Goal: Task Accomplishment & Management: Use online tool/utility

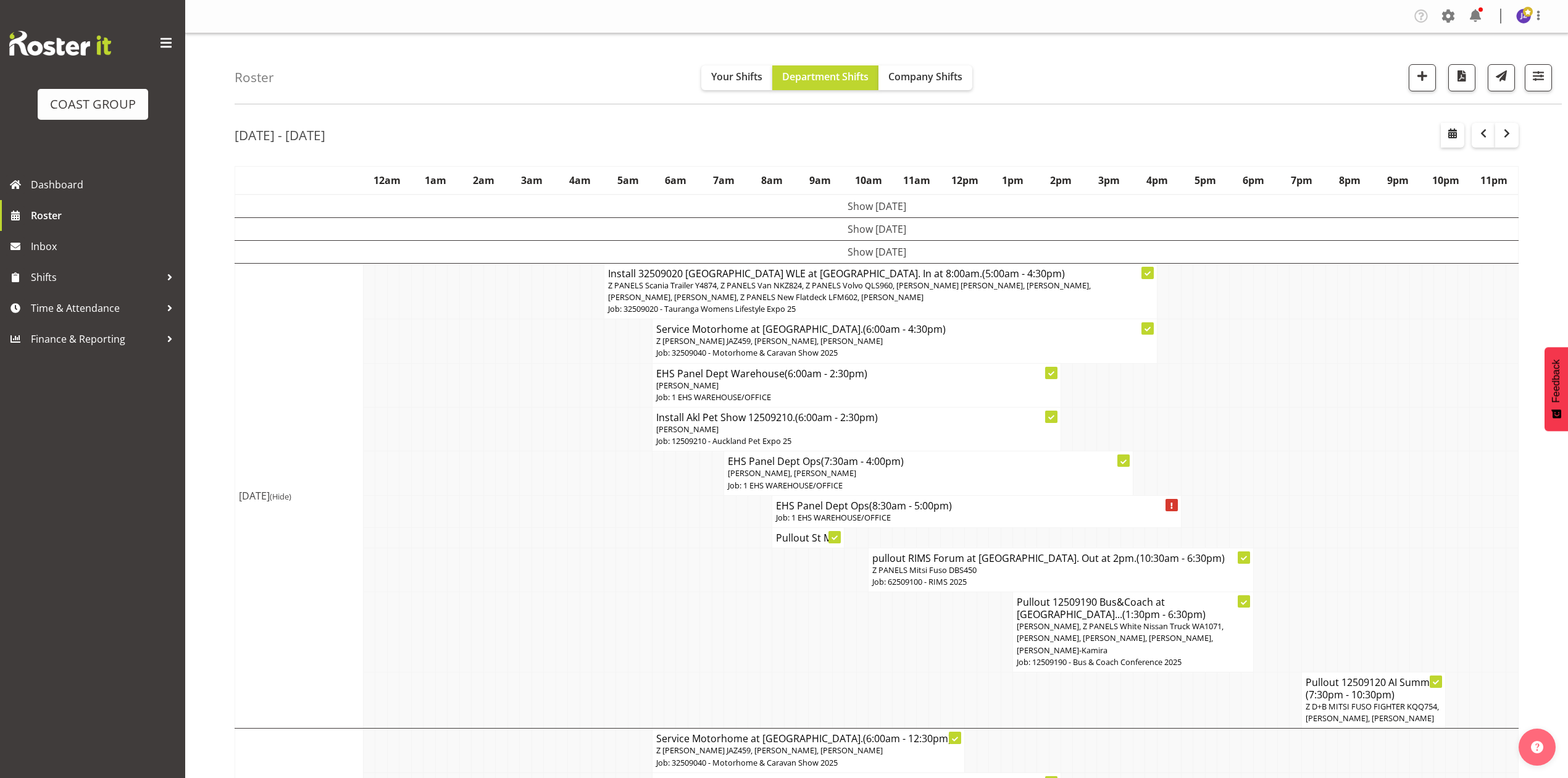
scroll to position [164, 0]
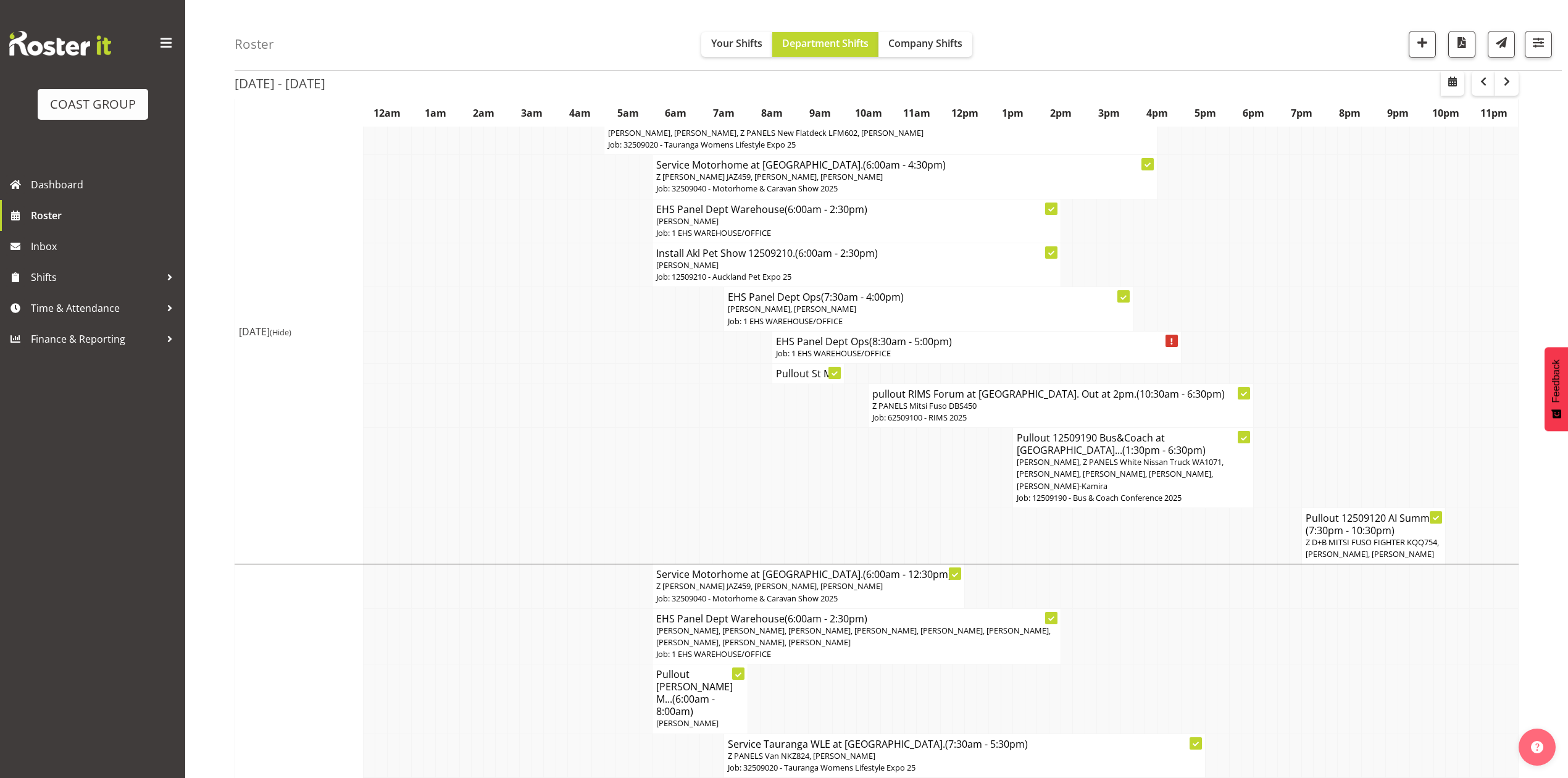
click at [1335, 201] on td at bounding box center [1331, 221] width 12 height 44
click at [1352, 305] on td at bounding box center [1355, 309] width 12 height 44
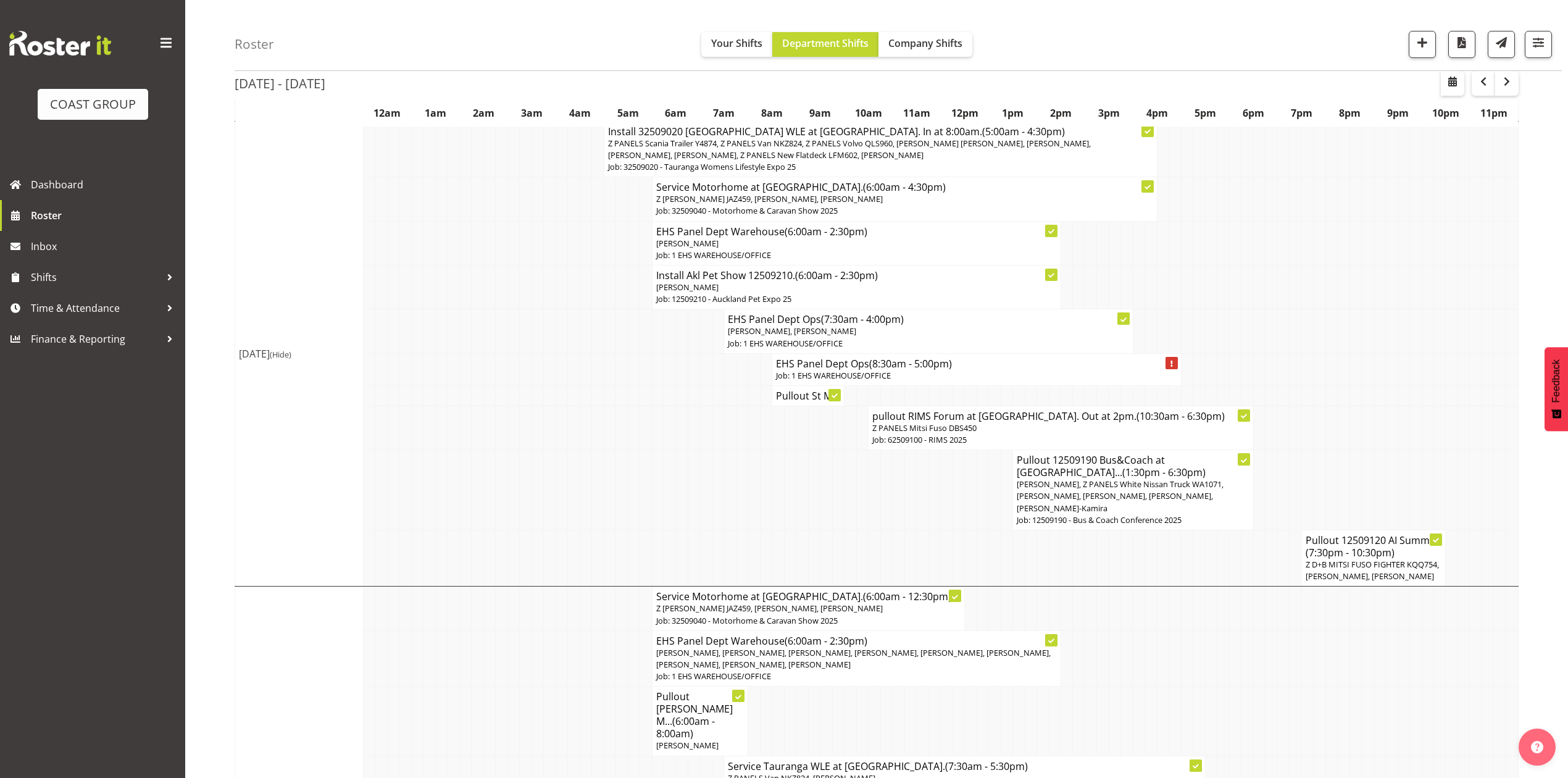
scroll to position [102, 0]
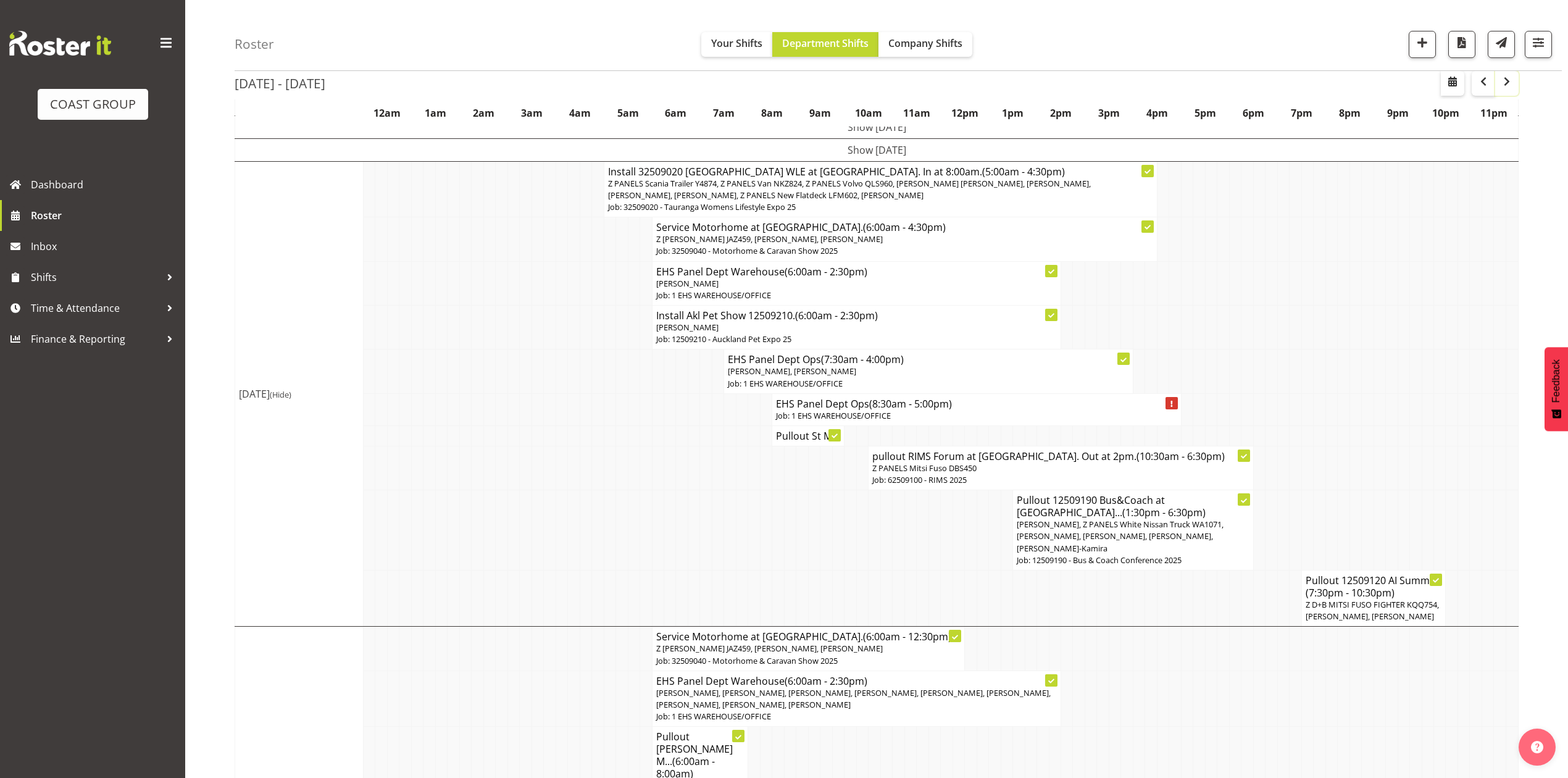
click at [1507, 80] on span "button" at bounding box center [1507, 82] width 15 height 15
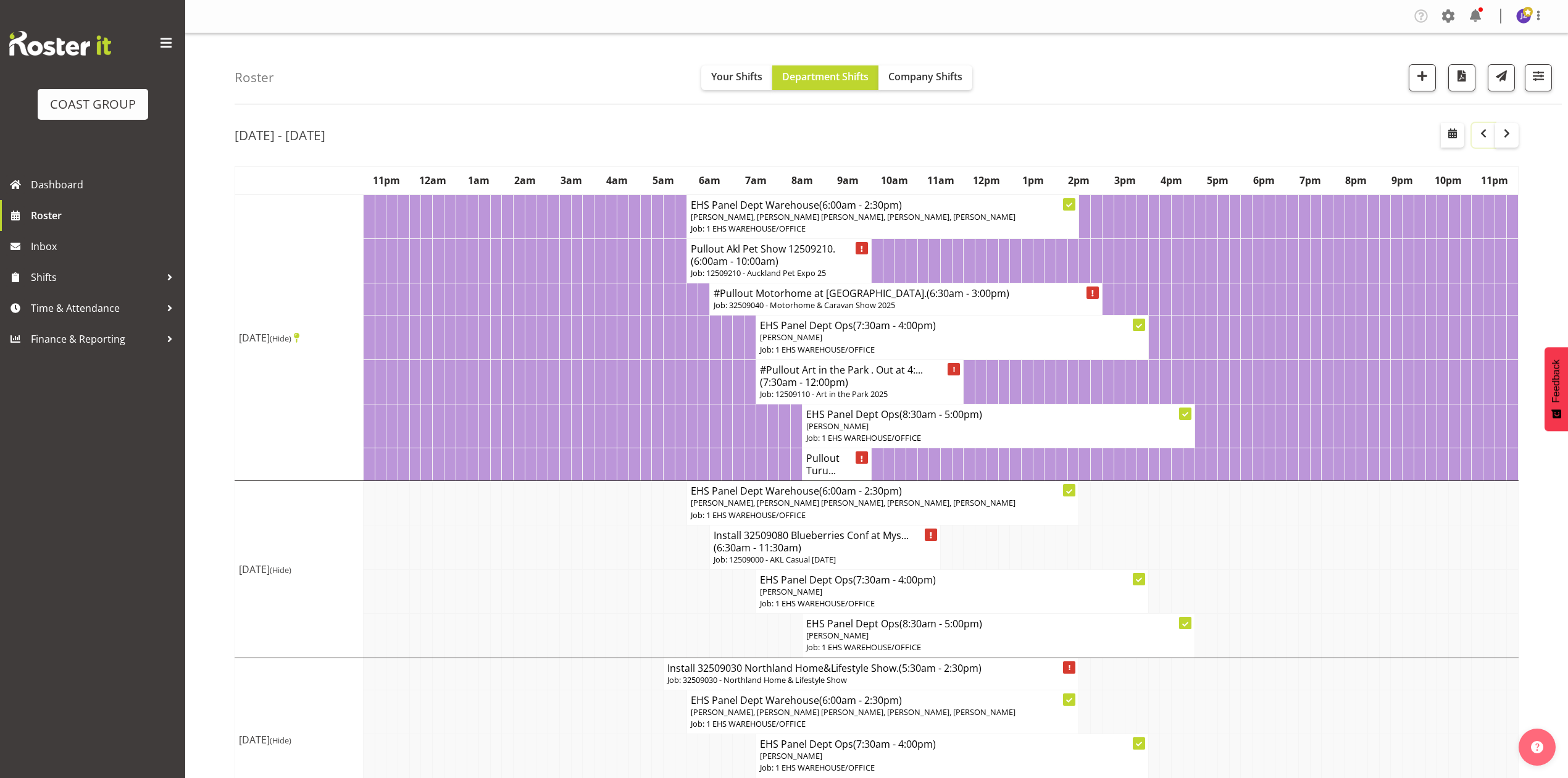
click at [1479, 134] on span "button" at bounding box center [1484, 133] width 15 height 15
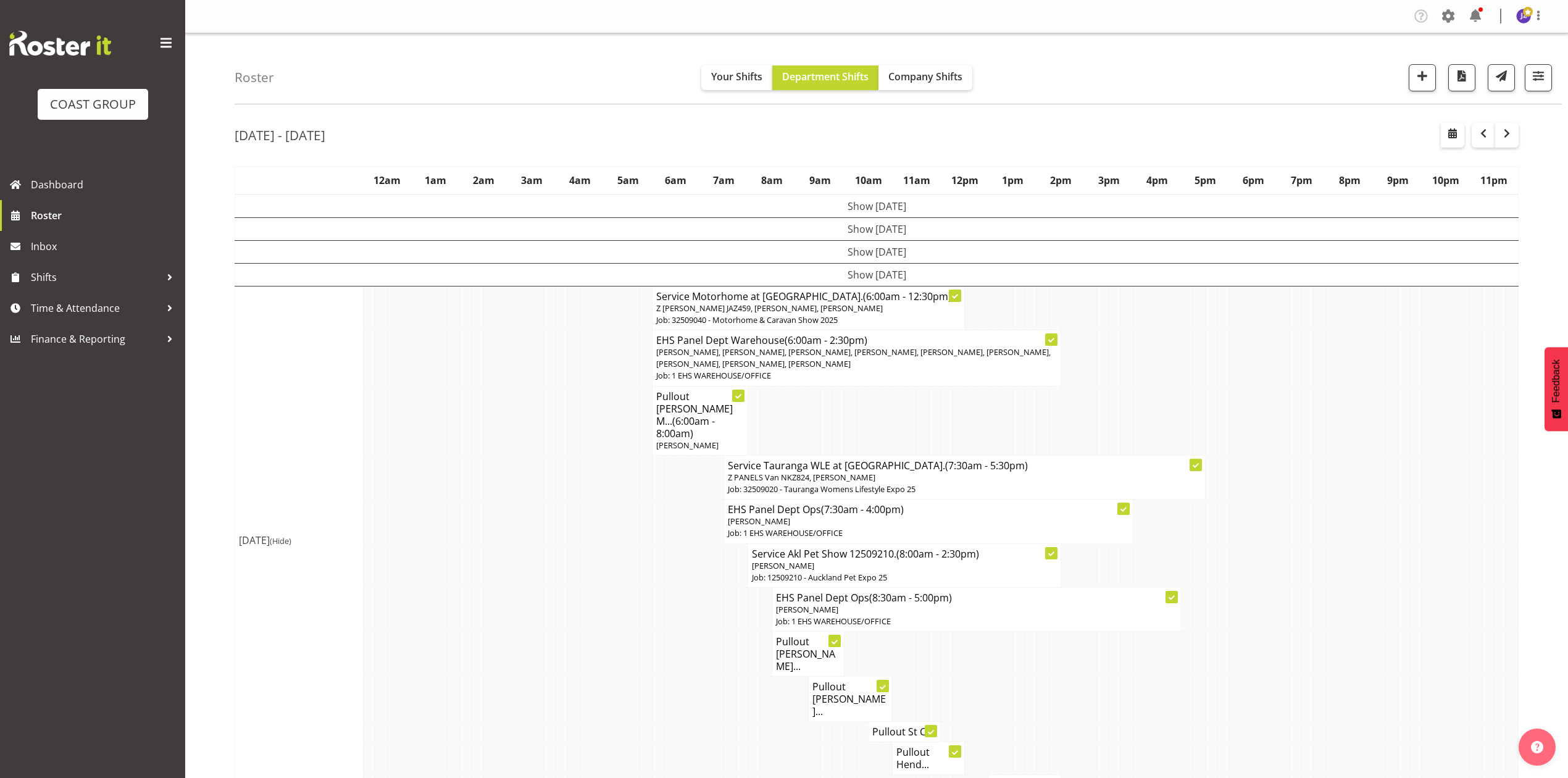
click at [1383, 412] on td at bounding box center [1379, 421] width 12 height 69
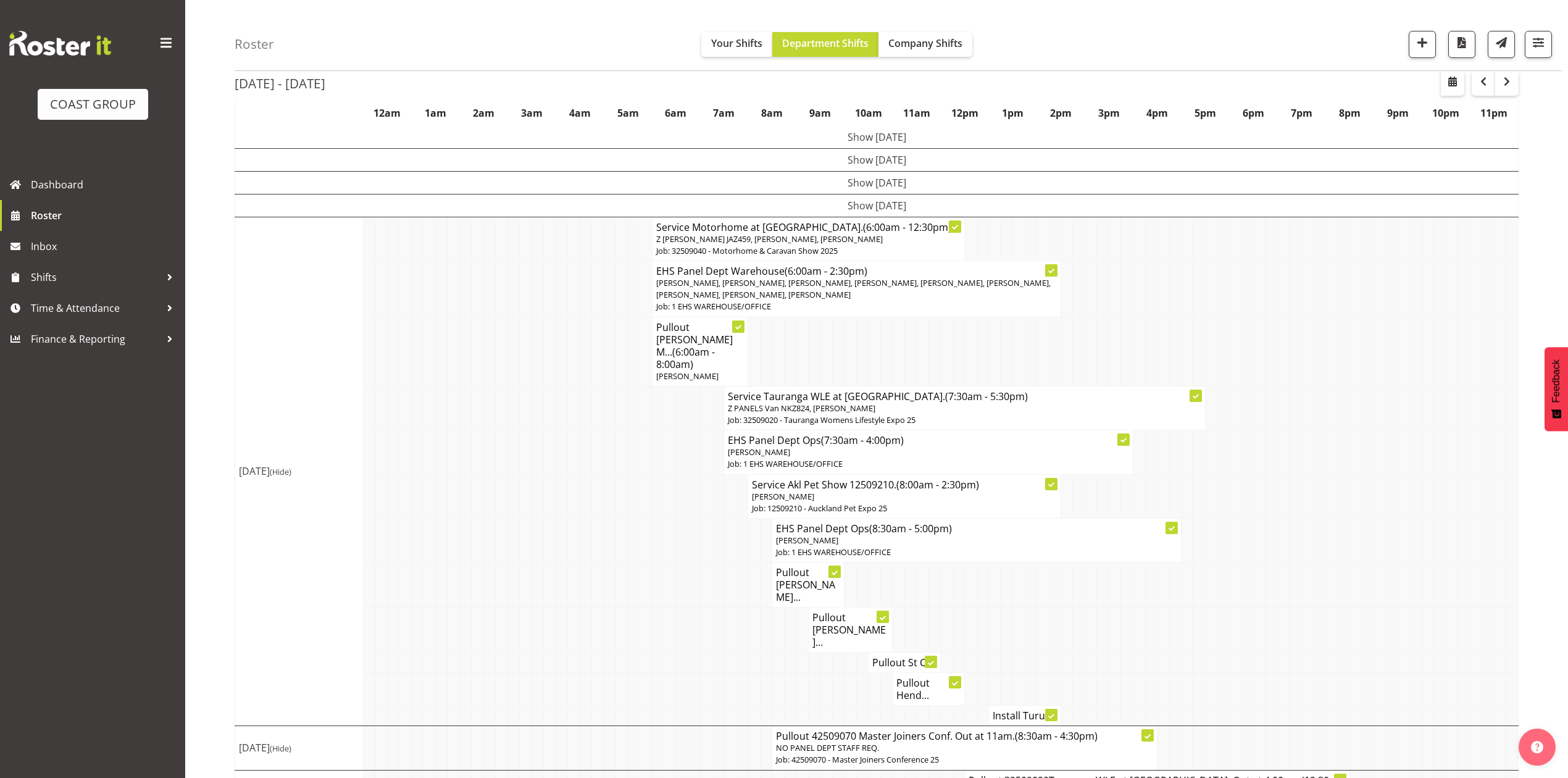
click at [1310, 350] on td at bounding box center [1307, 351] width 12 height 69
click at [1505, 90] on span "button" at bounding box center [1507, 82] width 4 height 16
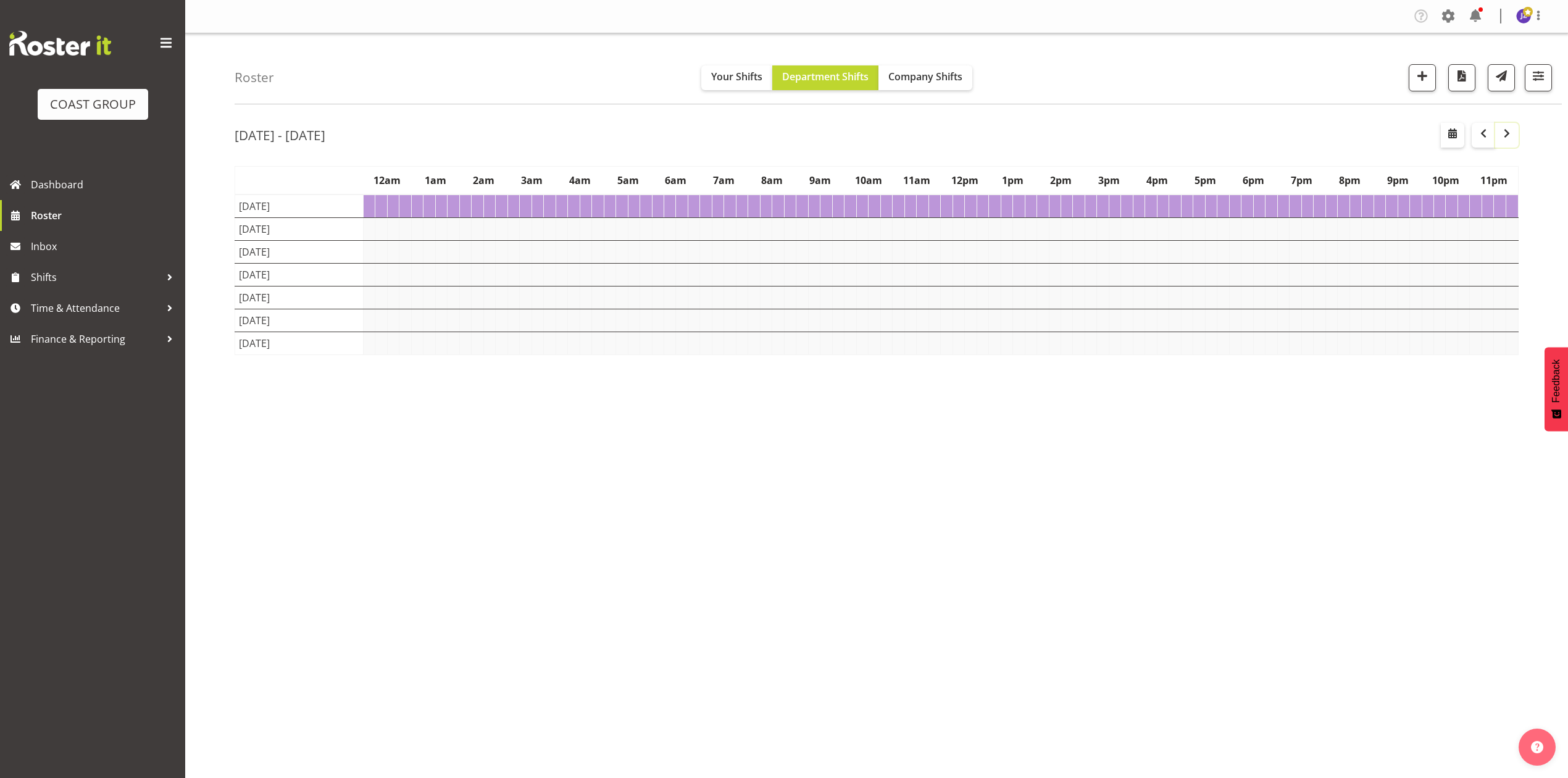
scroll to position [0, 0]
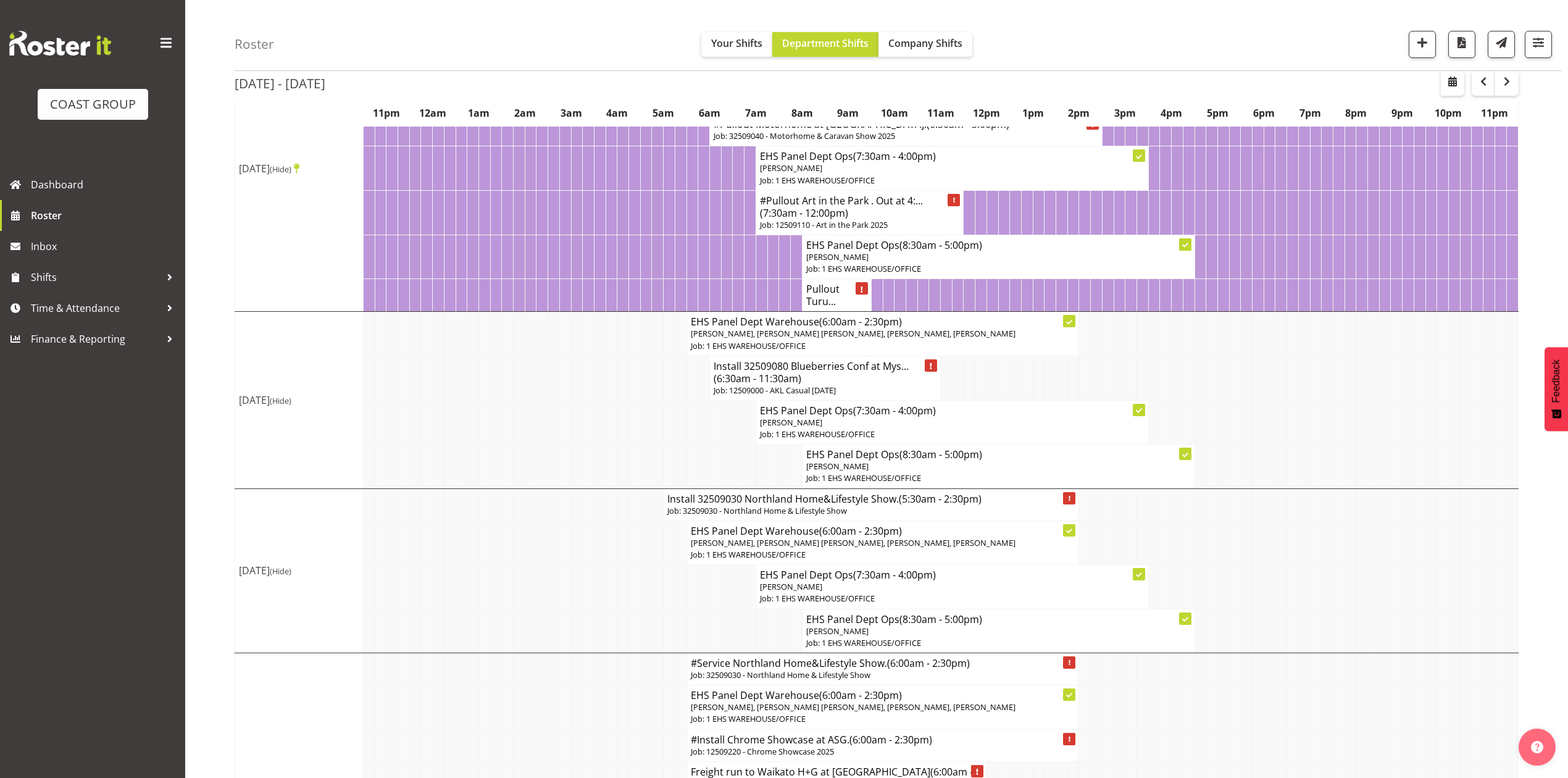
scroll to position [164, 0]
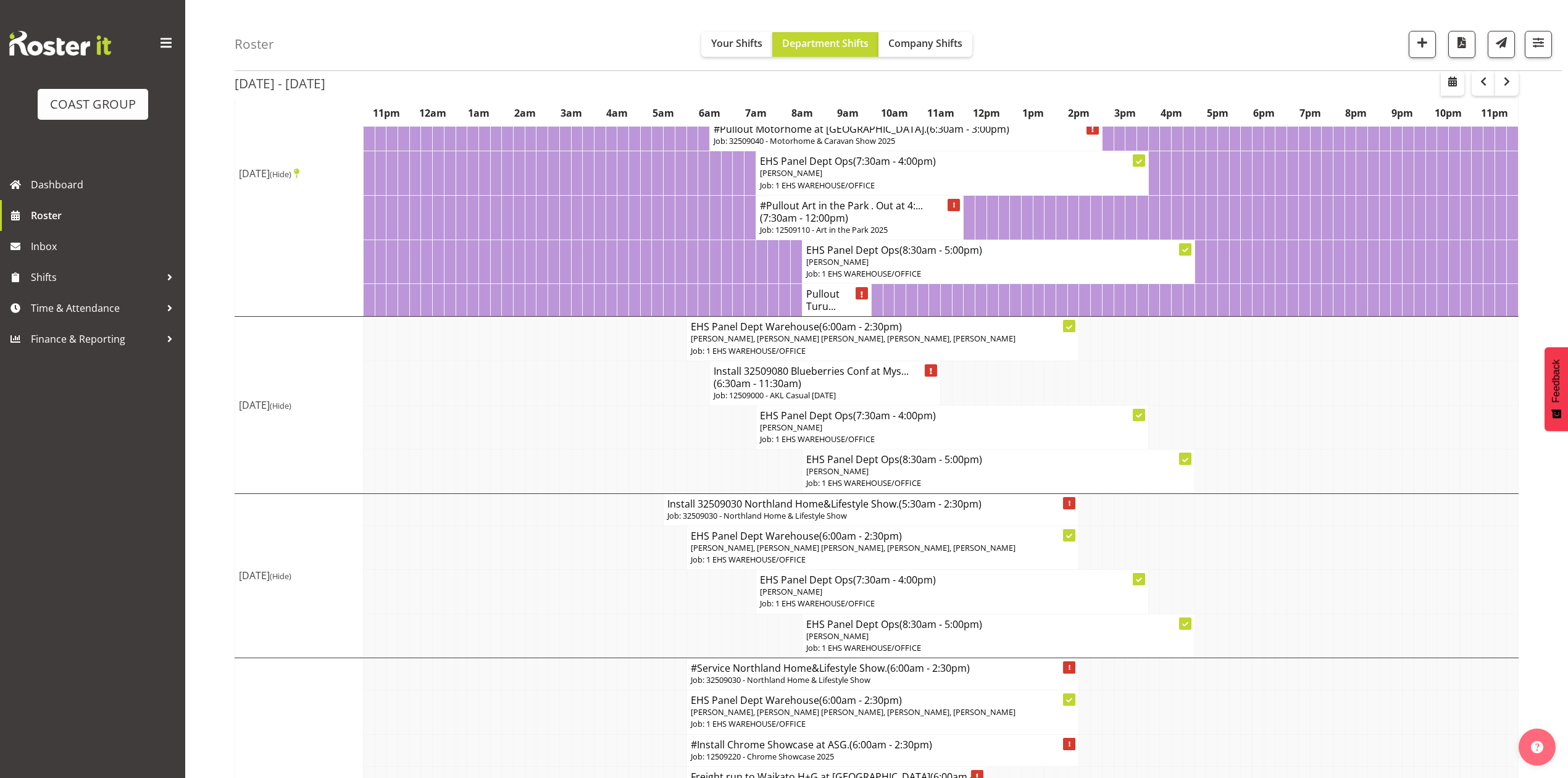
click at [622, 397] on td at bounding box center [623, 383] width 12 height 45
